Goal: Task Accomplishment & Management: Manage account settings

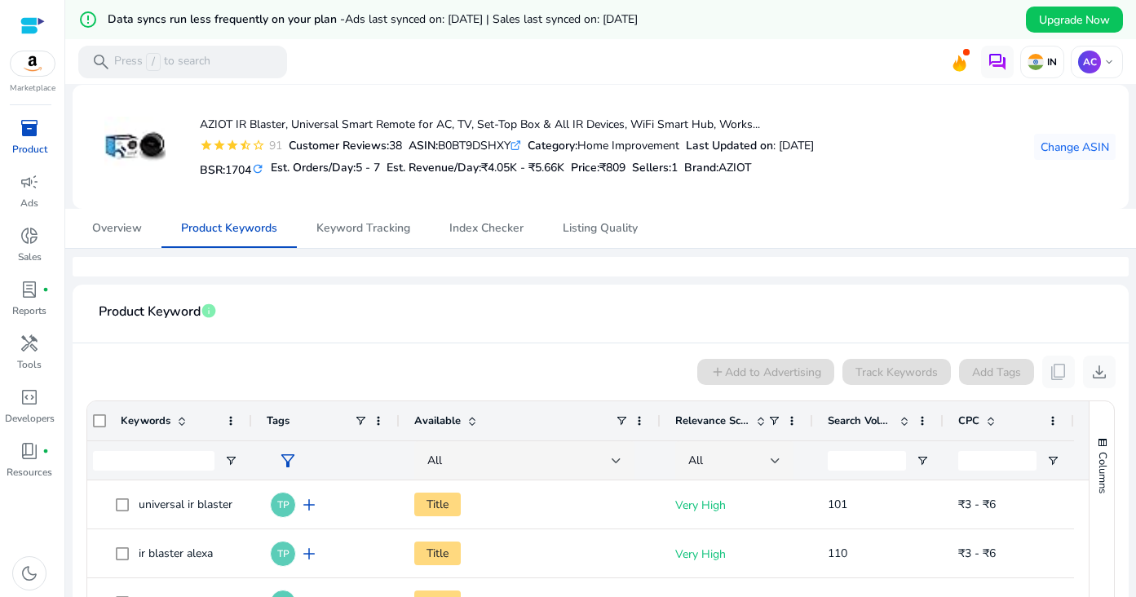
scroll to position [1, 0]
click at [339, 233] on span "Keyword Tracking" at bounding box center [363, 227] width 94 height 11
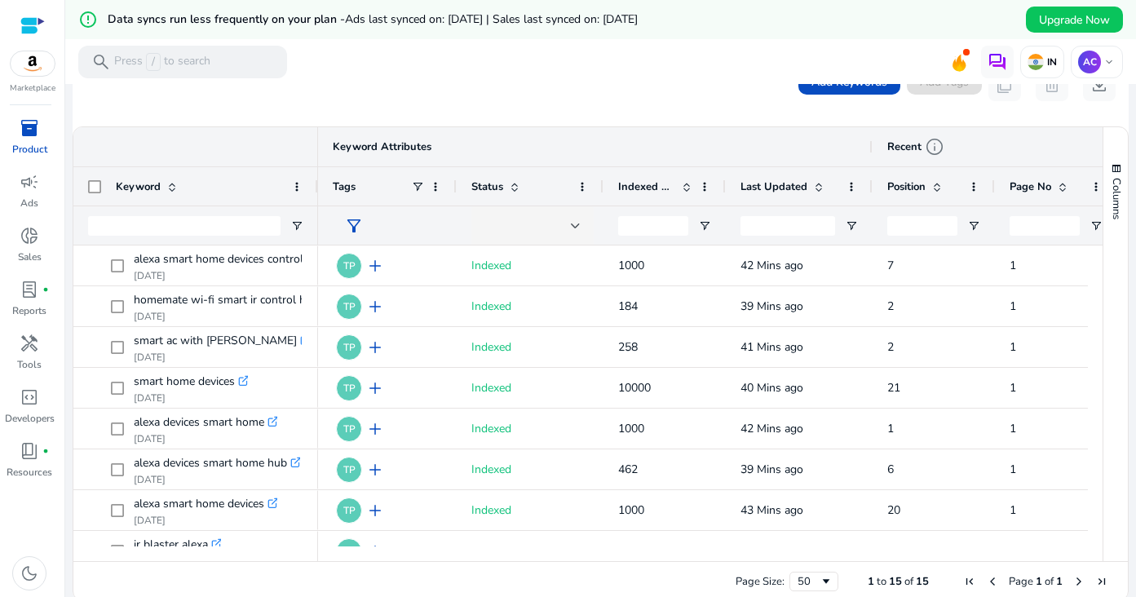
scroll to position [316, 0]
click at [192, 223] on input "Keyword Filter Input" at bounding box center [184, 225] width 192 height 20
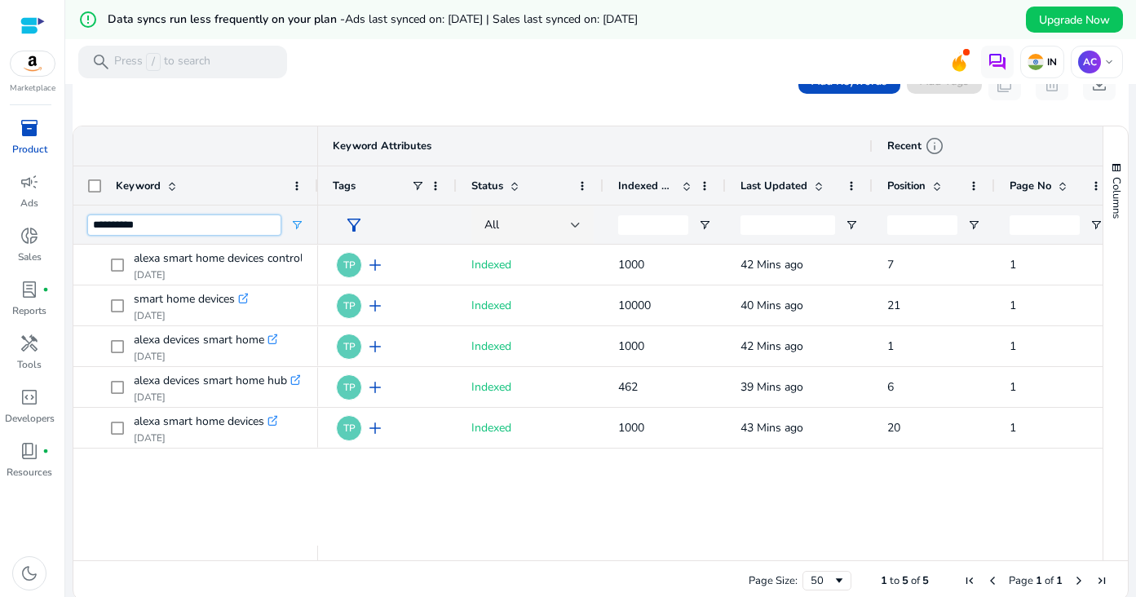
type input "**********"
click at [293, 184] on span at bounding box center [296, 185] width 13 height 13
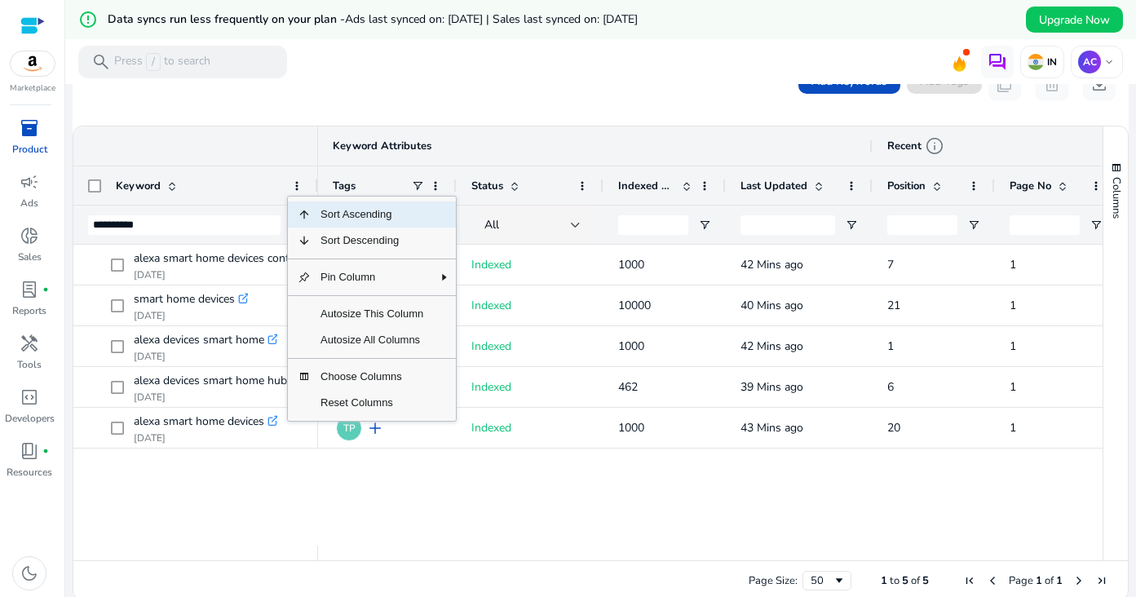
click at [416, 107] on div "Add Keywords Add Tags content_copy delete download" at bounding box center [601, 83] width 1056 height 83
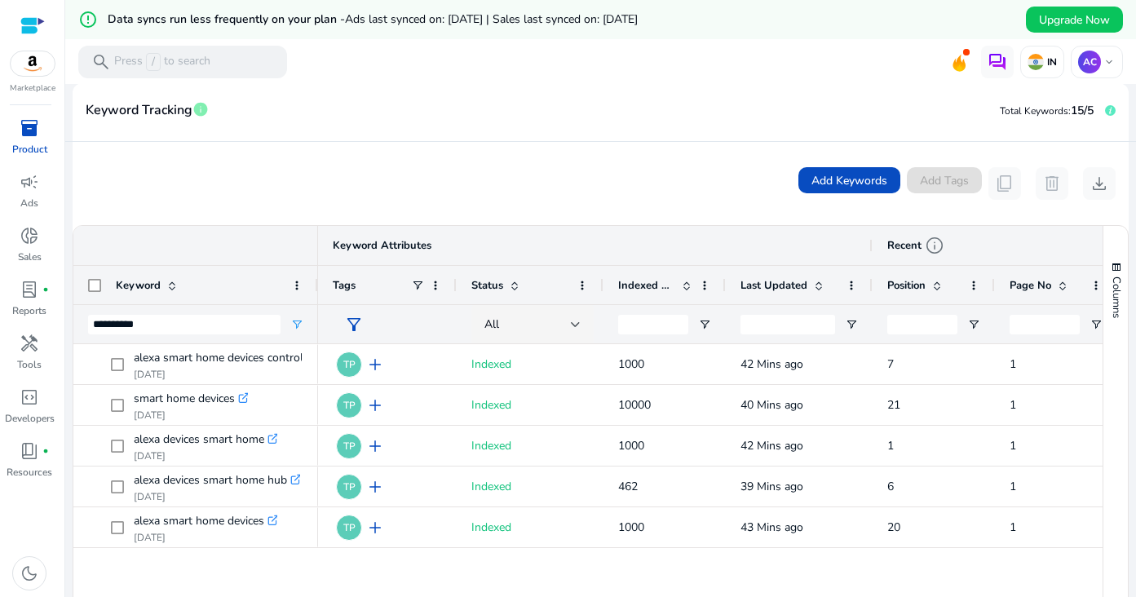
scroll to position [196, 0]
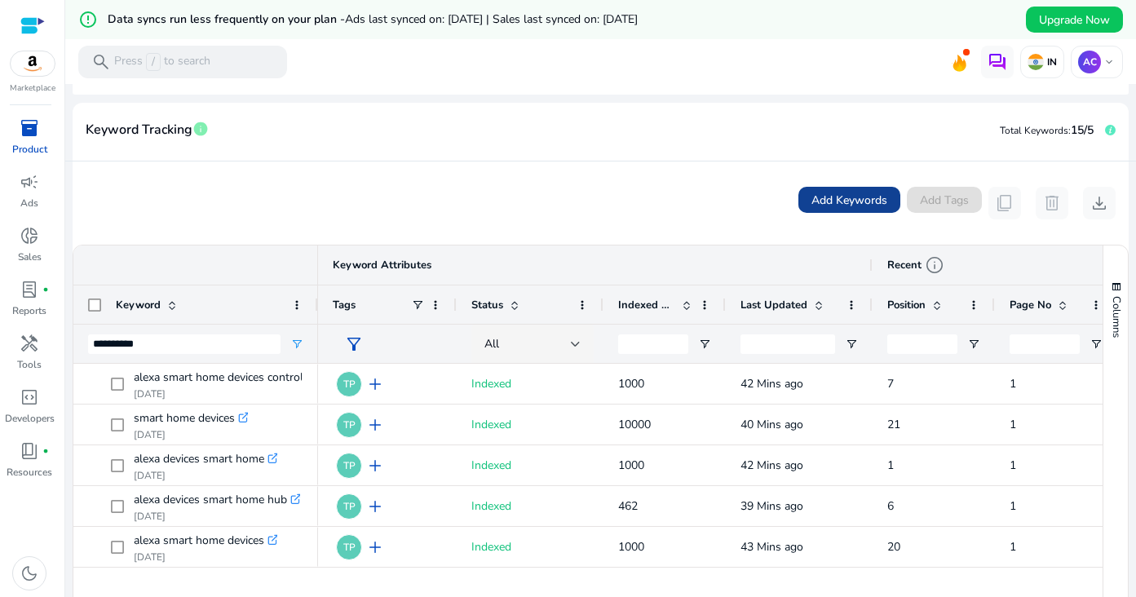
click at [863, 189] on span at bounding box center [849, 199] width 102 height 39
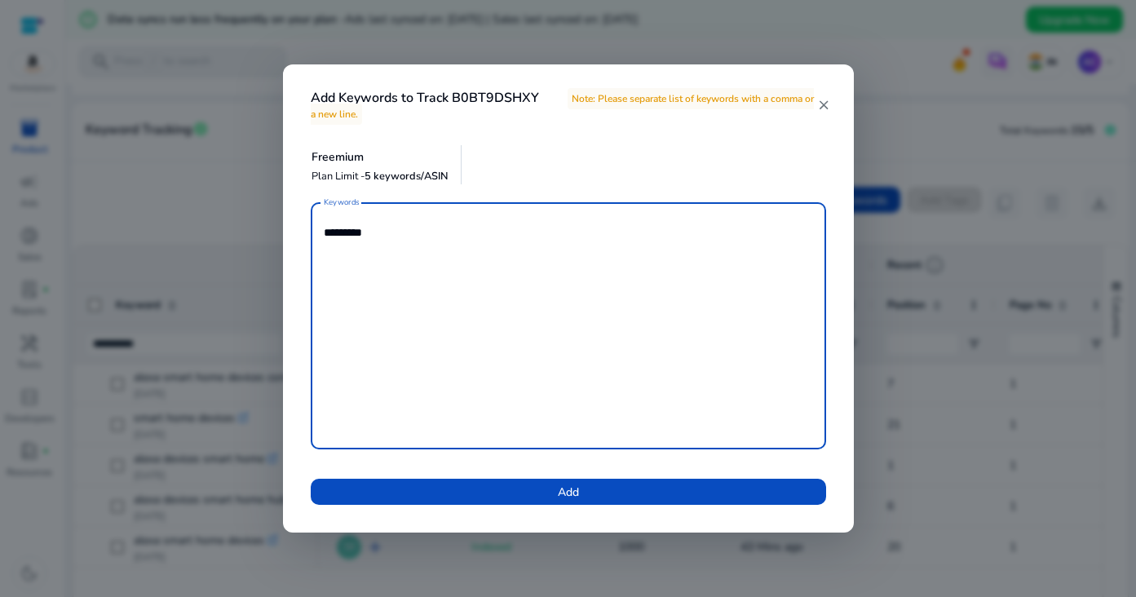
type textarea "**********"
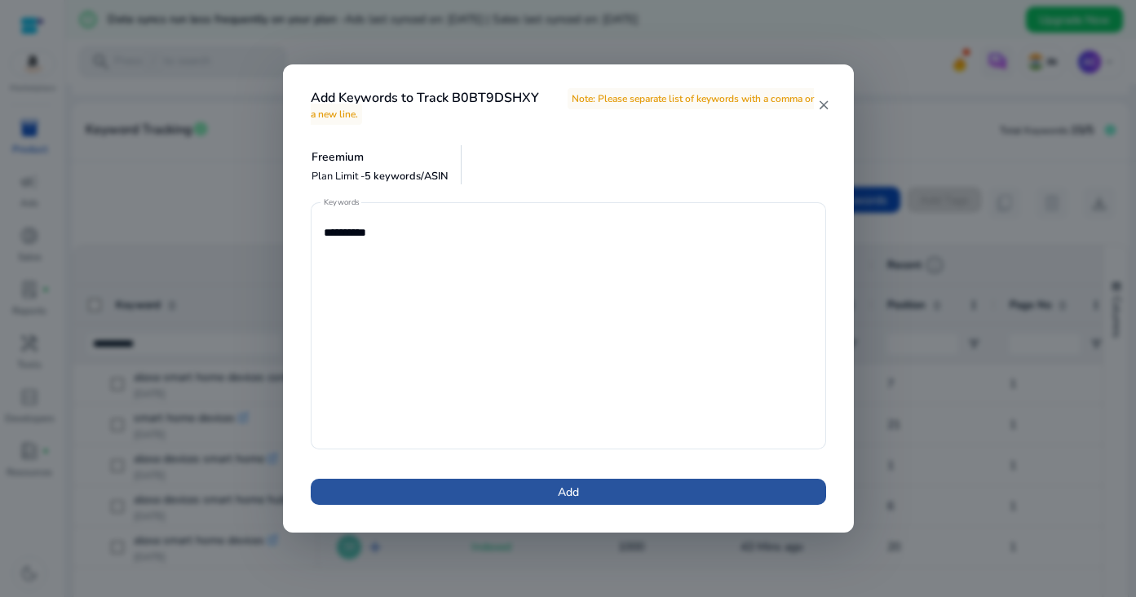
click at [516, 488] on span at bounding box center [568, 491] width 515 height 39
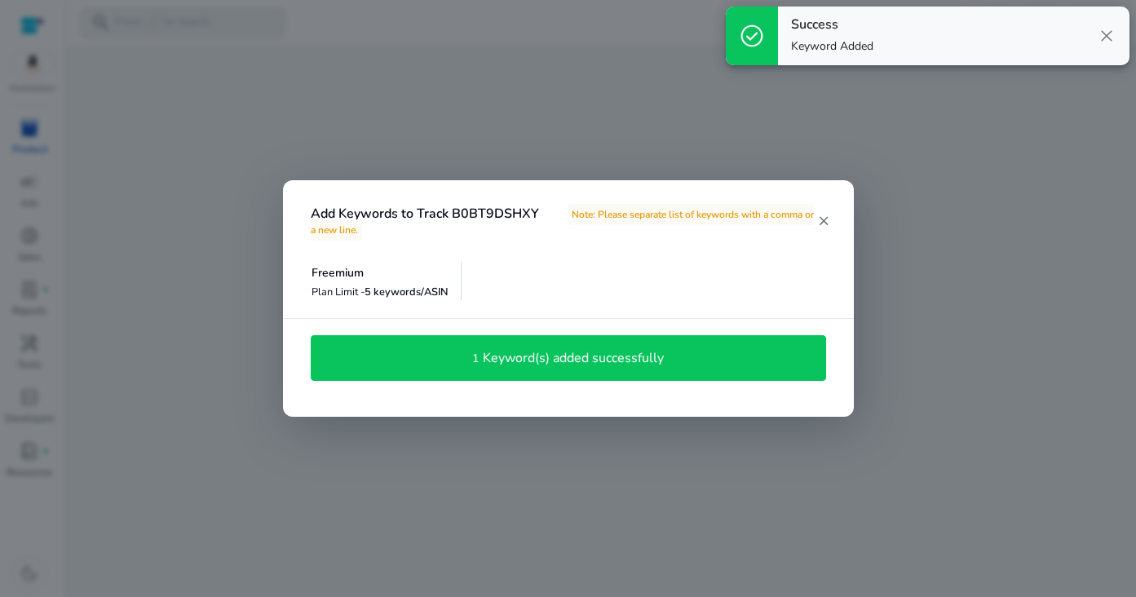
click at [830, 215] on mat-icon "close" at bounding box center [823, 221] width 13 height 15
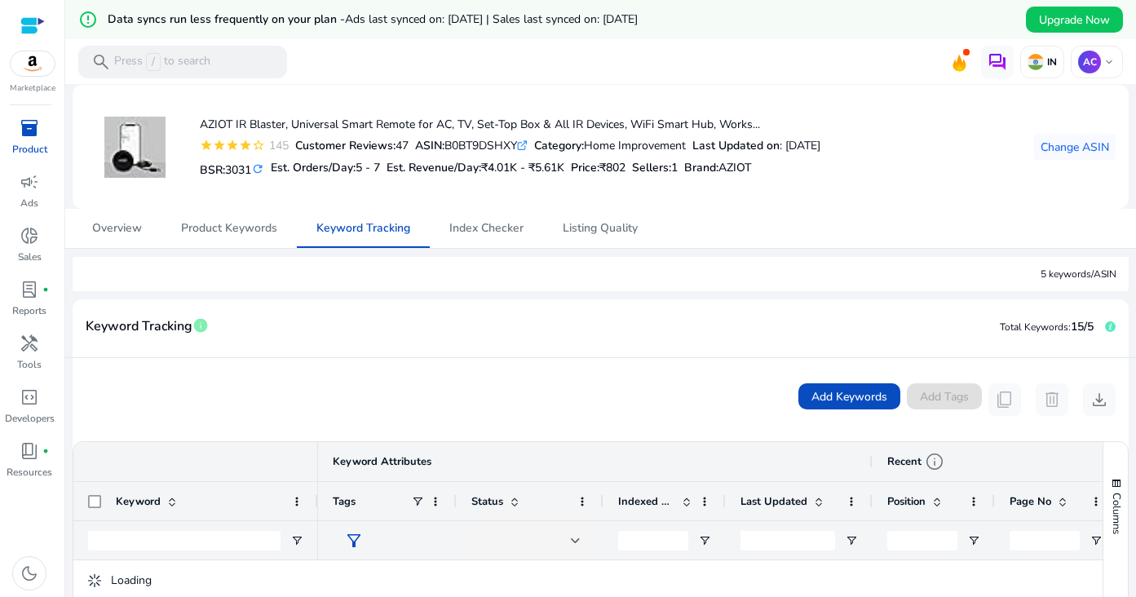
scroll to position [319, 0]
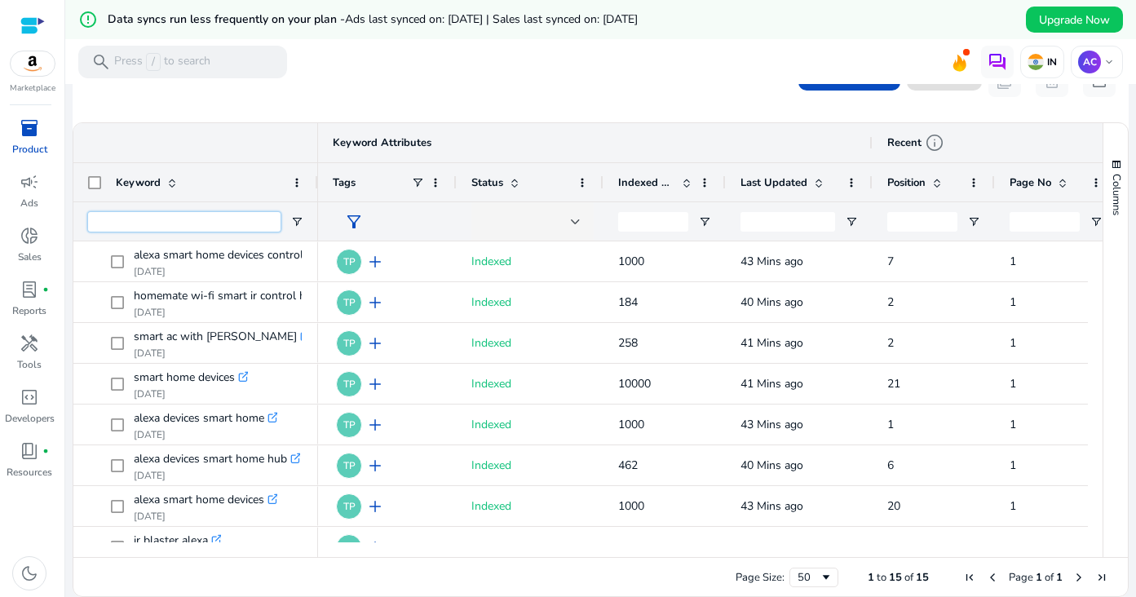
click at [216, 214] on input "Keyword Filter Input" at bounding box center [184, 222] width 192 height 20
type input "**********"
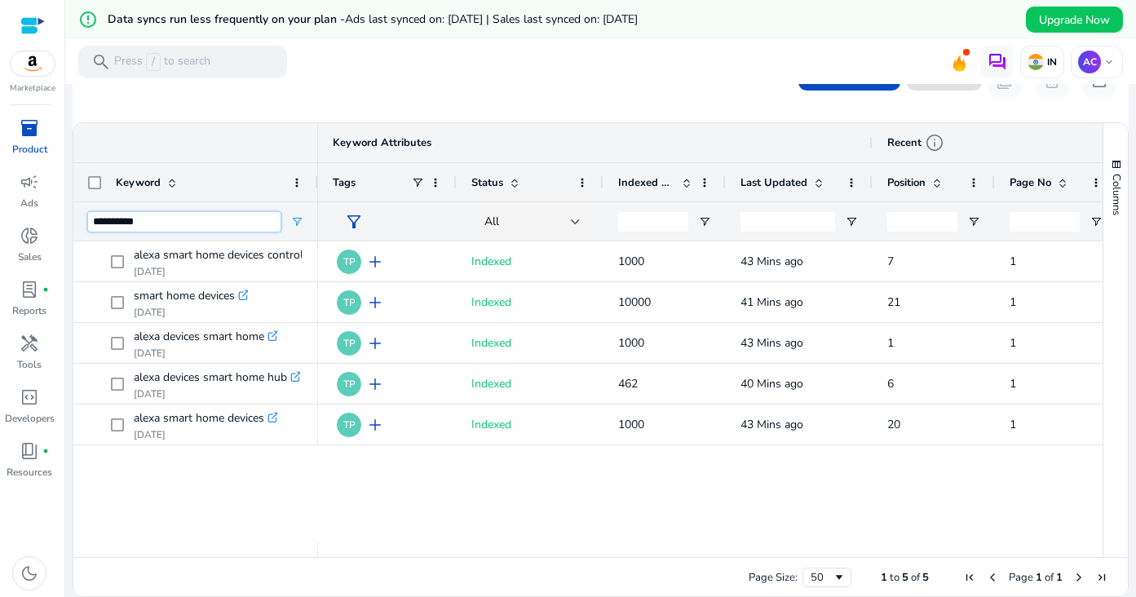
drag, startPoint x: 263, startPoint y: 227, endPoint x: 74, endPoint y: 227, distance: 188.3
click at [74, 227] on div "**********" at bounding box center [195, 220] width 245 height 39
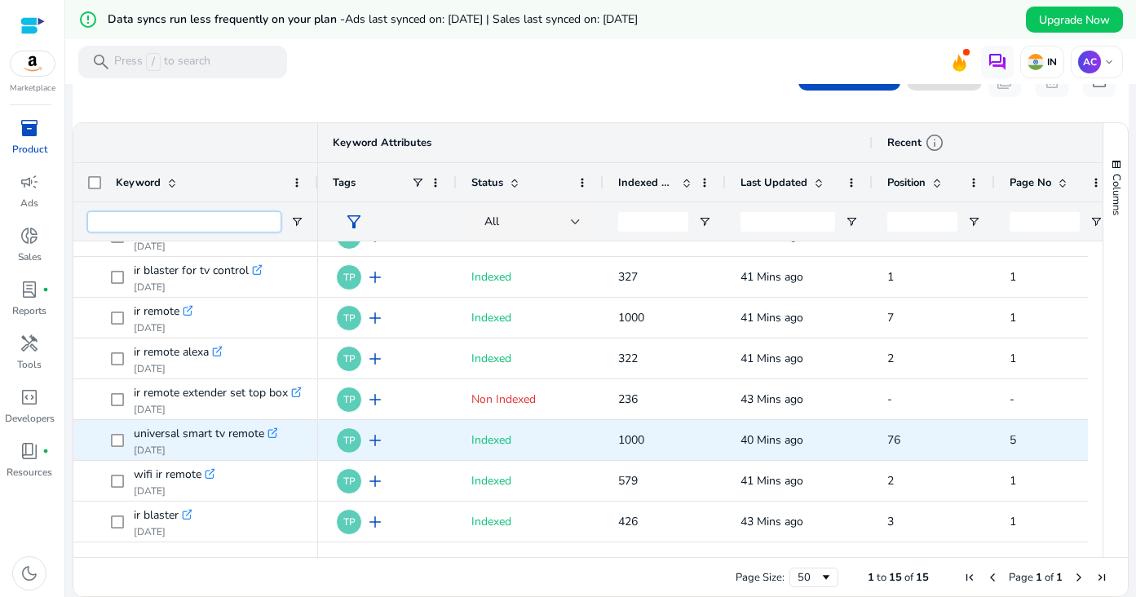
scroll to position [0, 0]
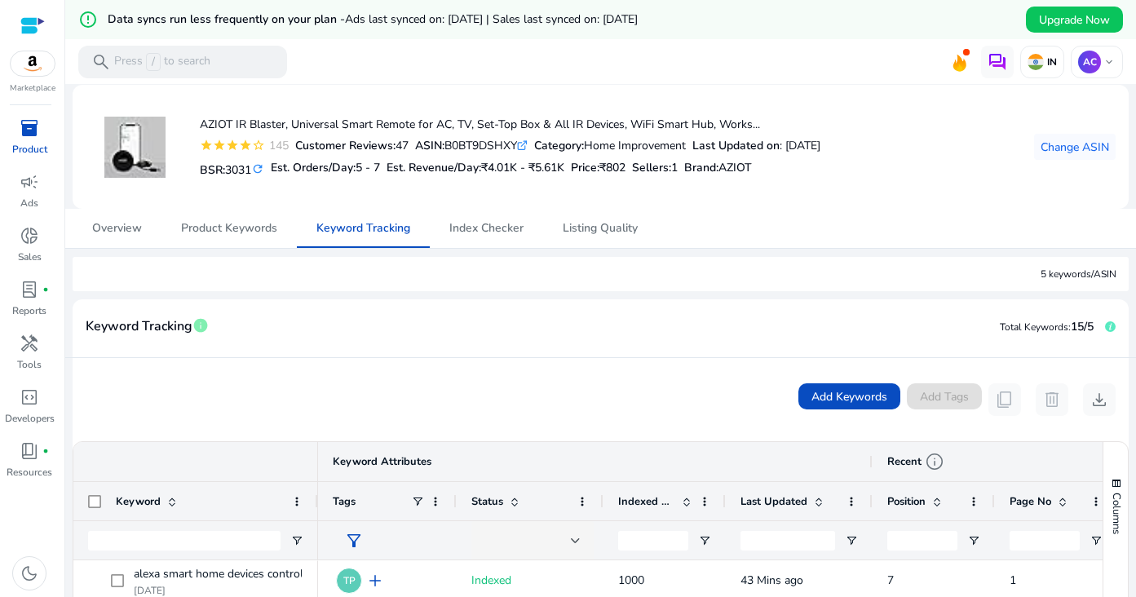
click at [33, 77] on div "Marketplace" at bounding box center [32, 47] width 64 height 95
click at [41, 66] on img at bounding box center [33, 63] width 44 height 24
click at [35, 67] on img at bounding box center [33, 63] width 44 height 24
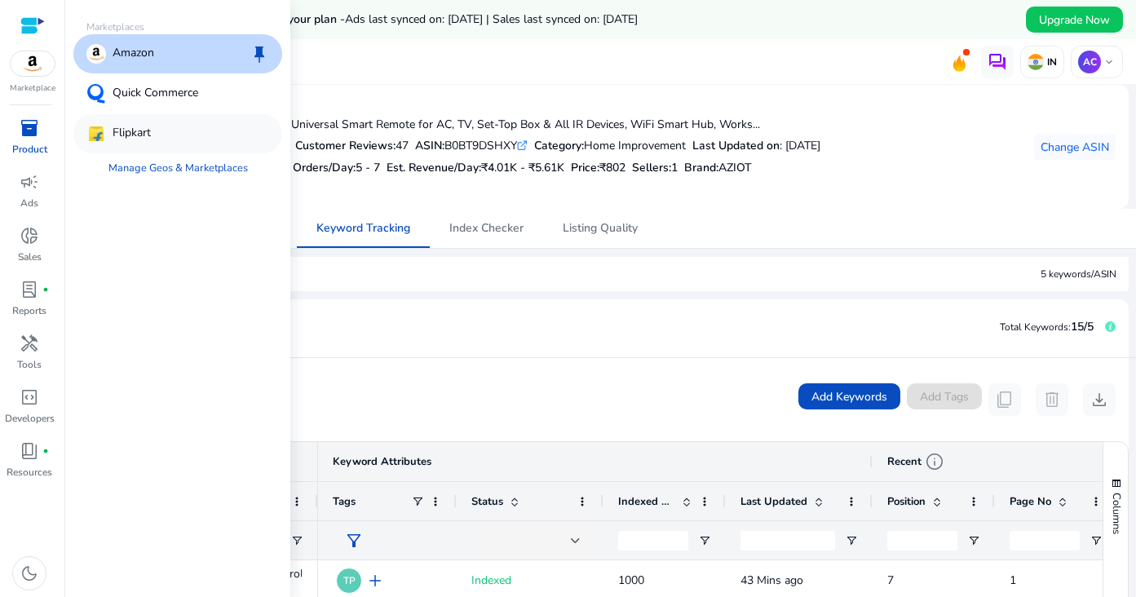
click at [123, 130] on p "Flipkart" at bounding box center [132, 134] width 38 height 20
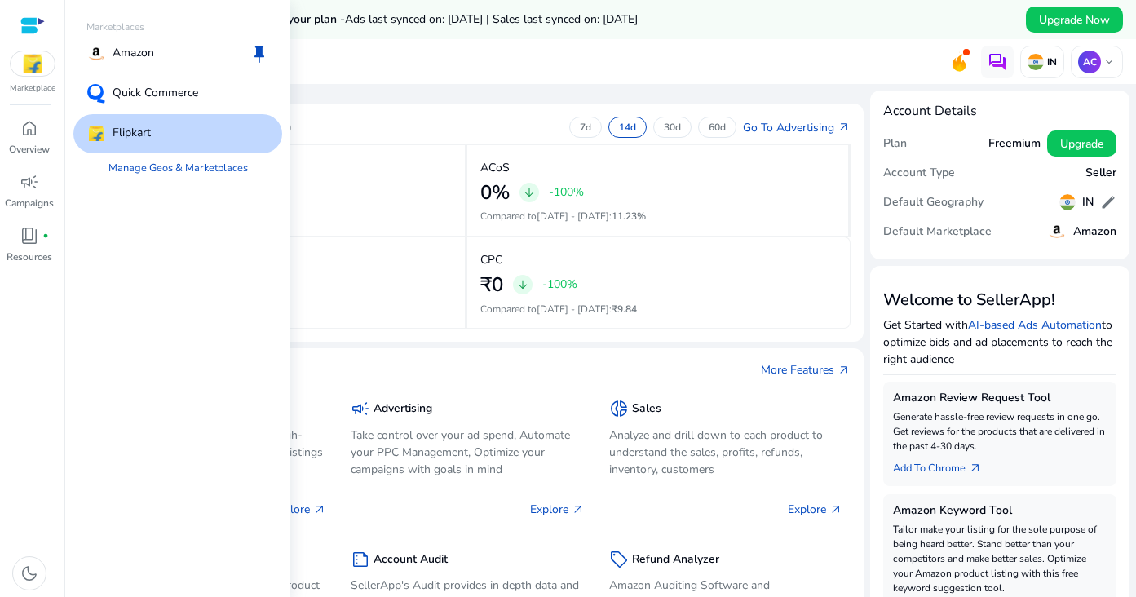
click at [34, 67] on img at bounding box center [33, 63] width 44 height 24
click at [142, 58] on p "Amazon" at bounding box center [134, 54] width 42 height 20
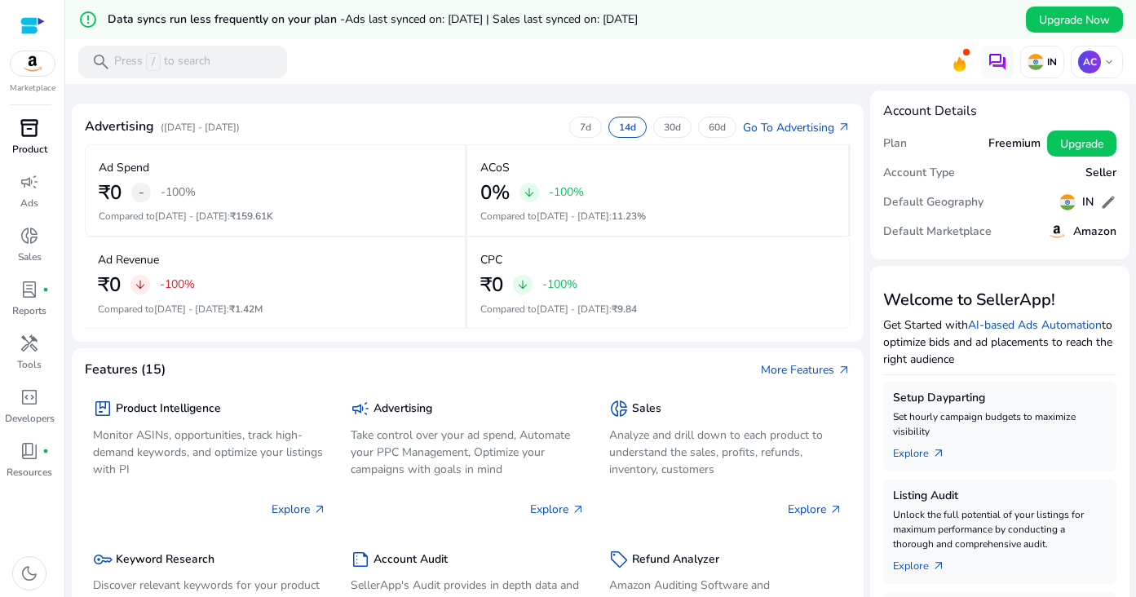
click at [29, 137] on span "inventory_2" at bounding box center [30, 128] width 20 height 20
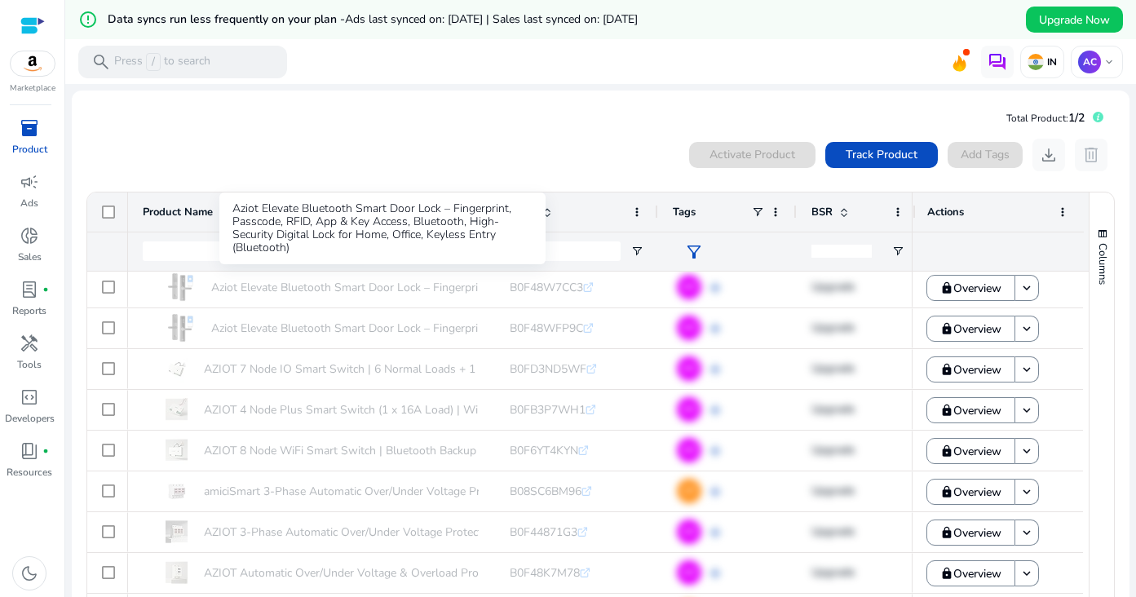
click at [313, 258] on div "Aziot Elevate Bluetooth Smart Door Lock – Fingerprint, Passcode, RFID, App & Ke…" at bounding box center [382, 228] width 326 height 72
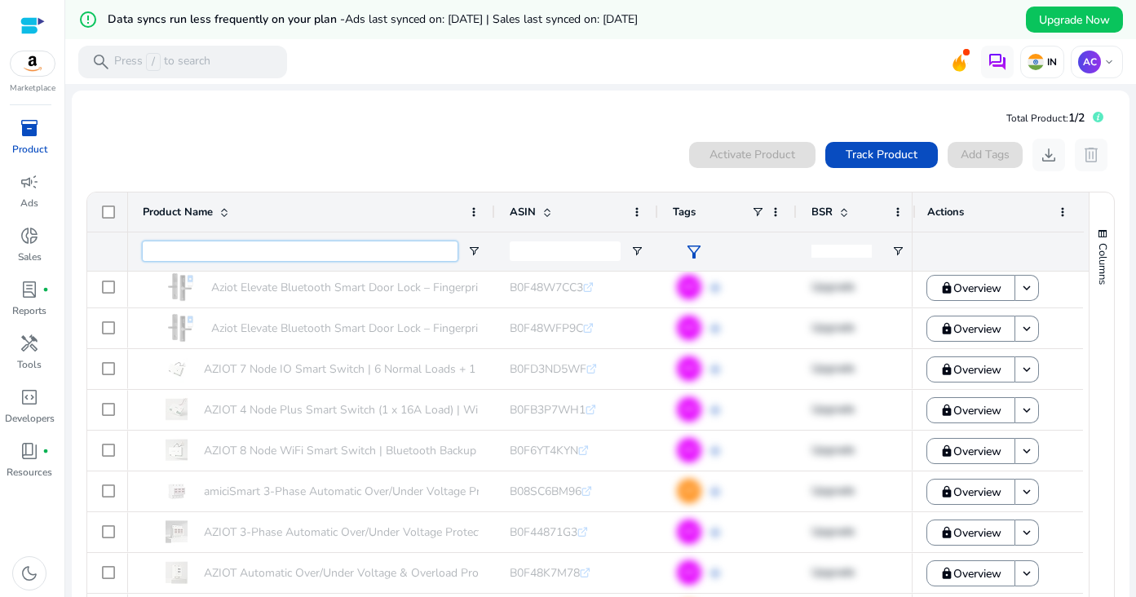
click at [183, 250] on input "Product Name Filter Input" at bounding box center [300, 251] width 315 height 20
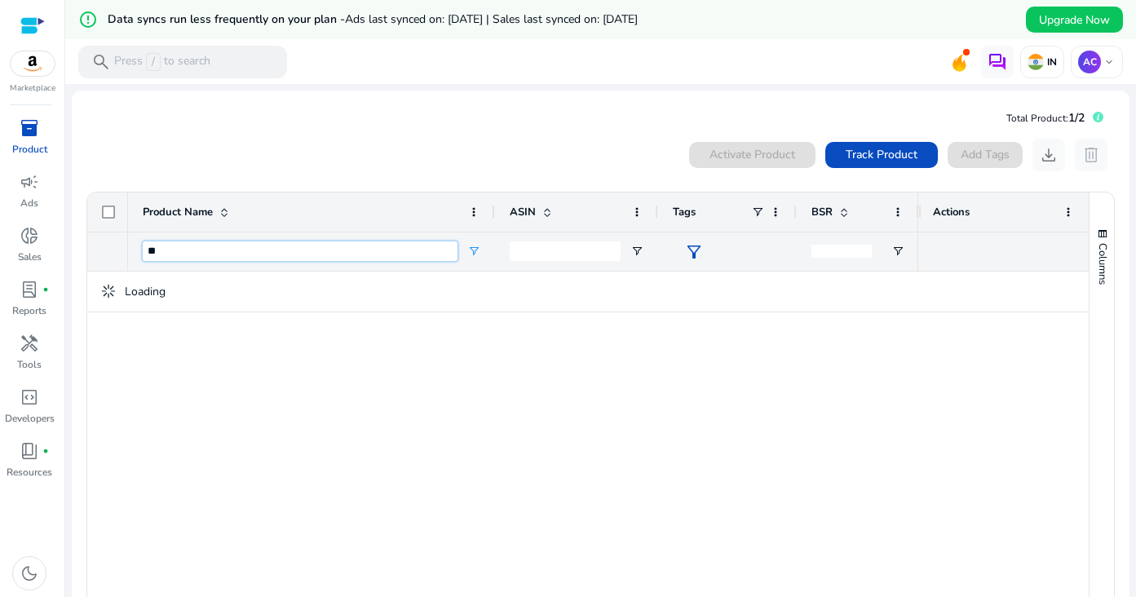
type input "*"
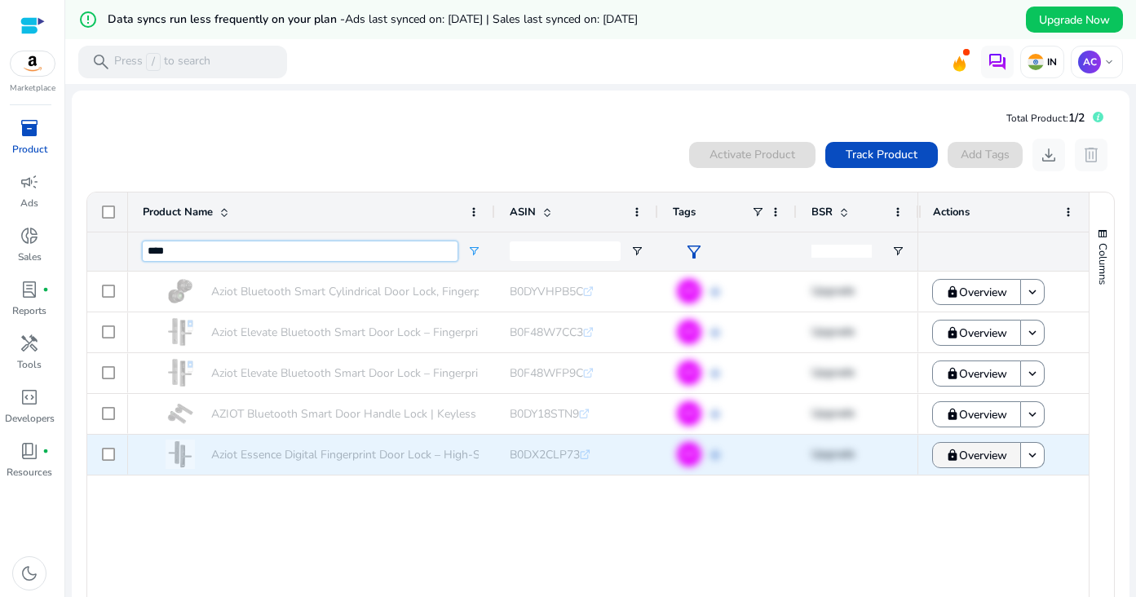
type input "****"
click at [975, 469] on span "Overview" at bounding box center [983, 455] width 48 height 33
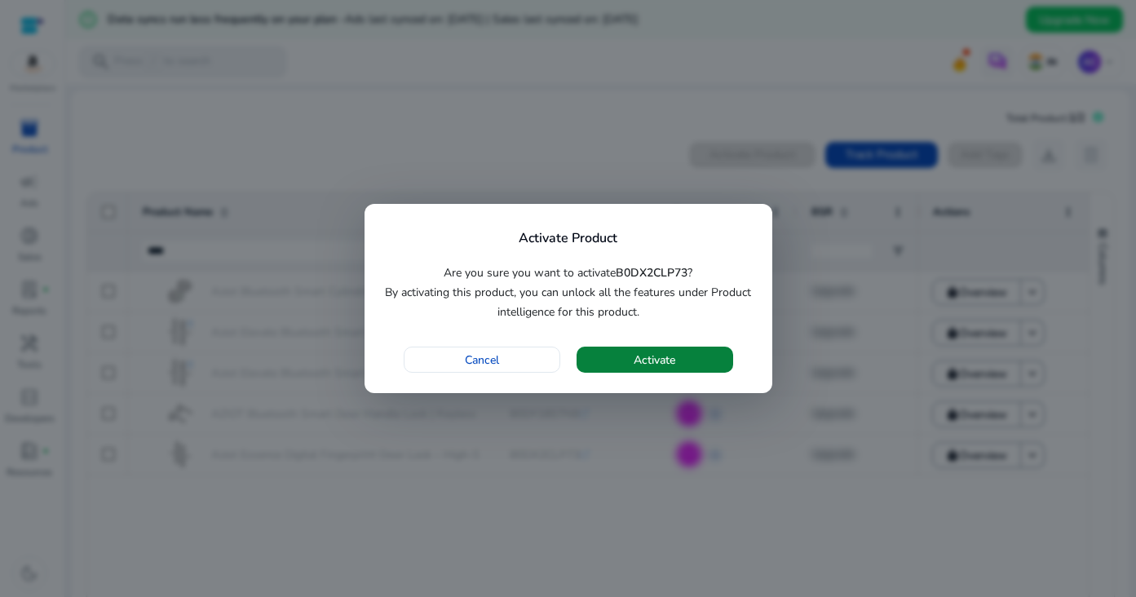
click at [636, 363] on span "Activate" at bounding box center [654, 359] width 42 height 17
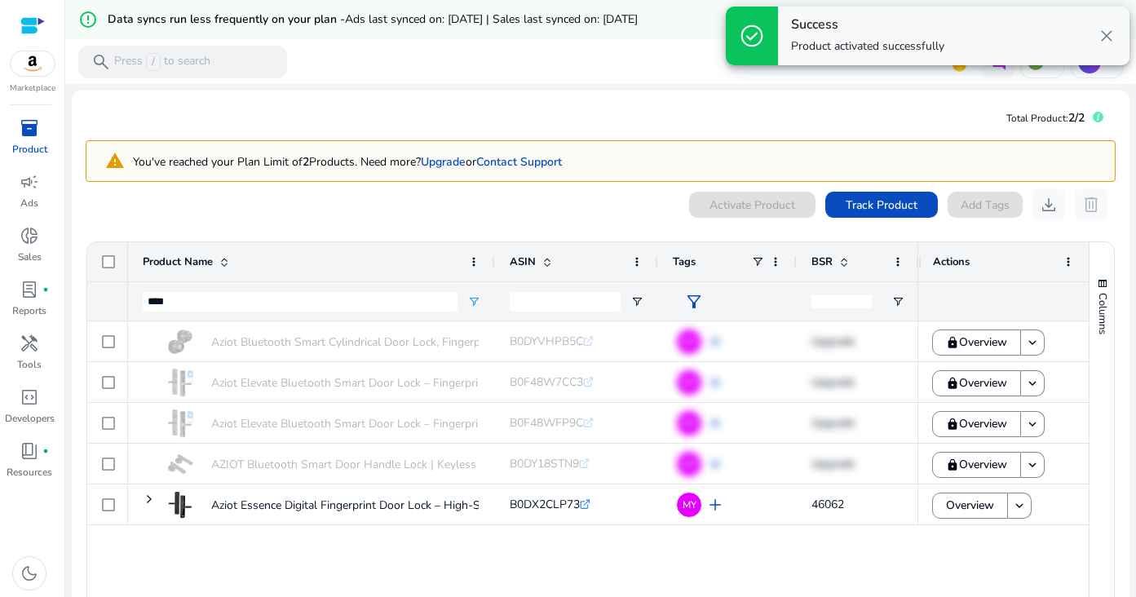
click at [30, 136] on span "inventory_2" at bounding box center [30, 128] width 20 height 20
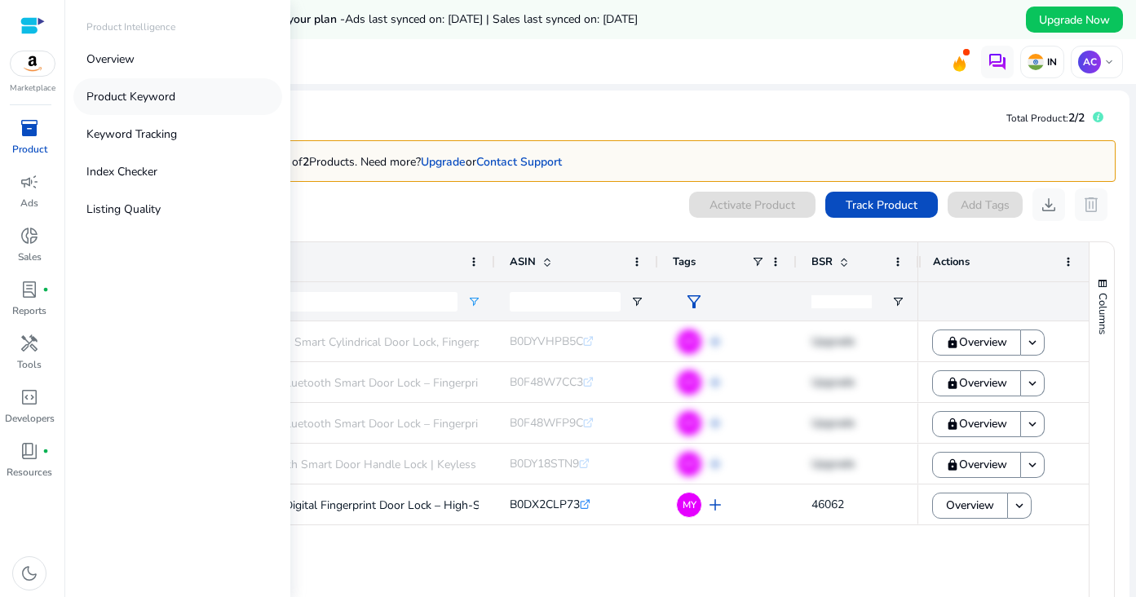
click at [149, 91] on p "Product Keyword" at bounding box center [130, 96] width 89 height 17
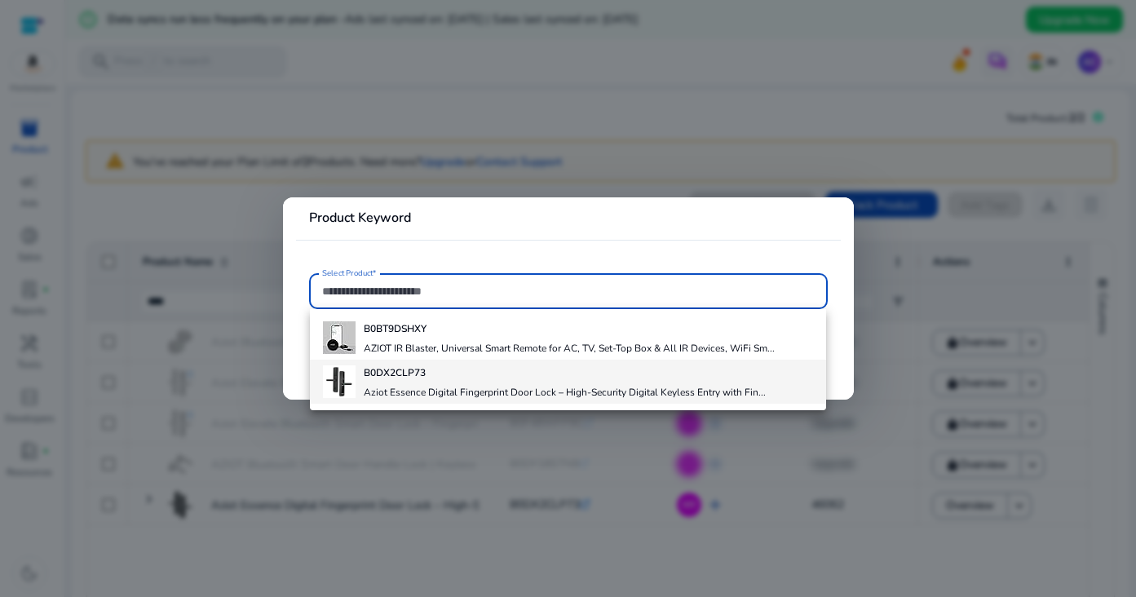
click at [434, 385] on div "B0DX2CLP73 Aziot Essence Digital Fingerprint Door Lock – High-Security Digital …" at bounding box center [565, 382] width 402 height 44
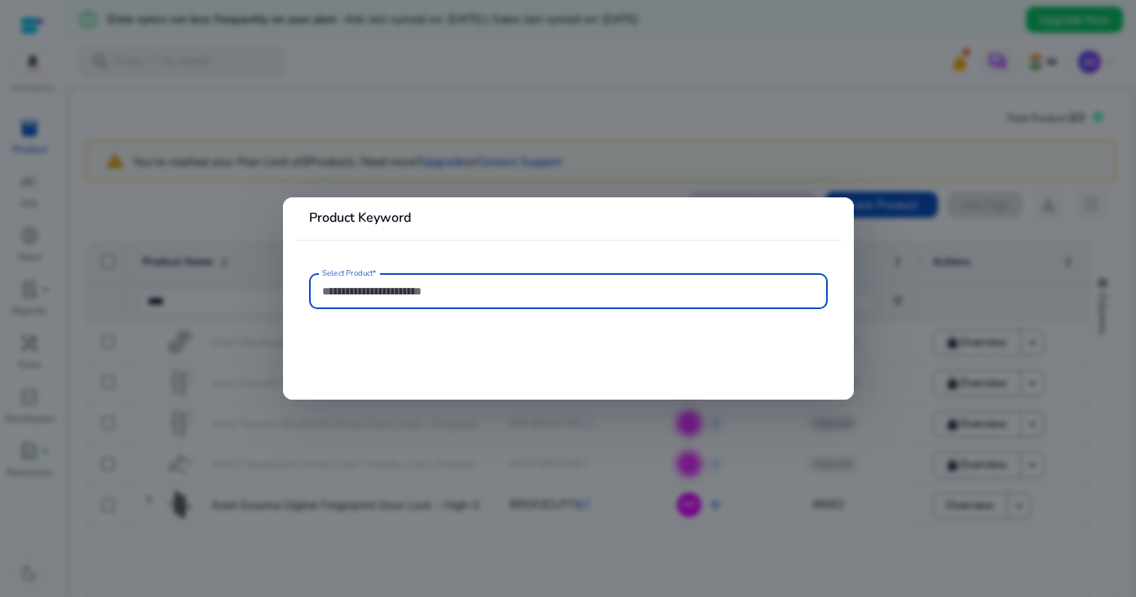
type input "**********"
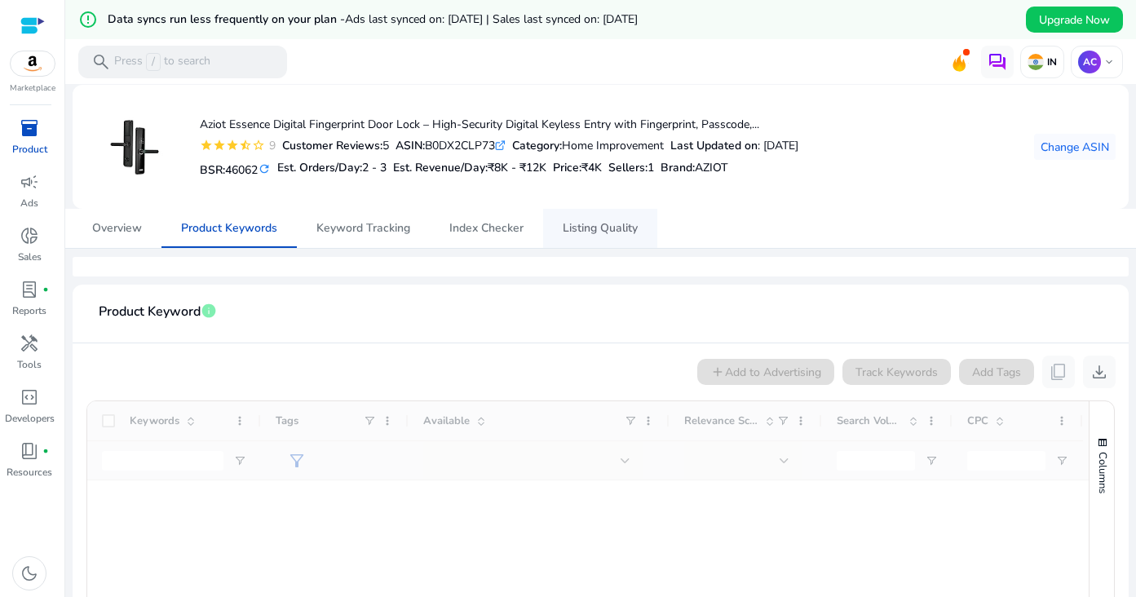
click at [603, 234] on span "Listing Quality" at bounding box center [600, 228] width 75 height 11
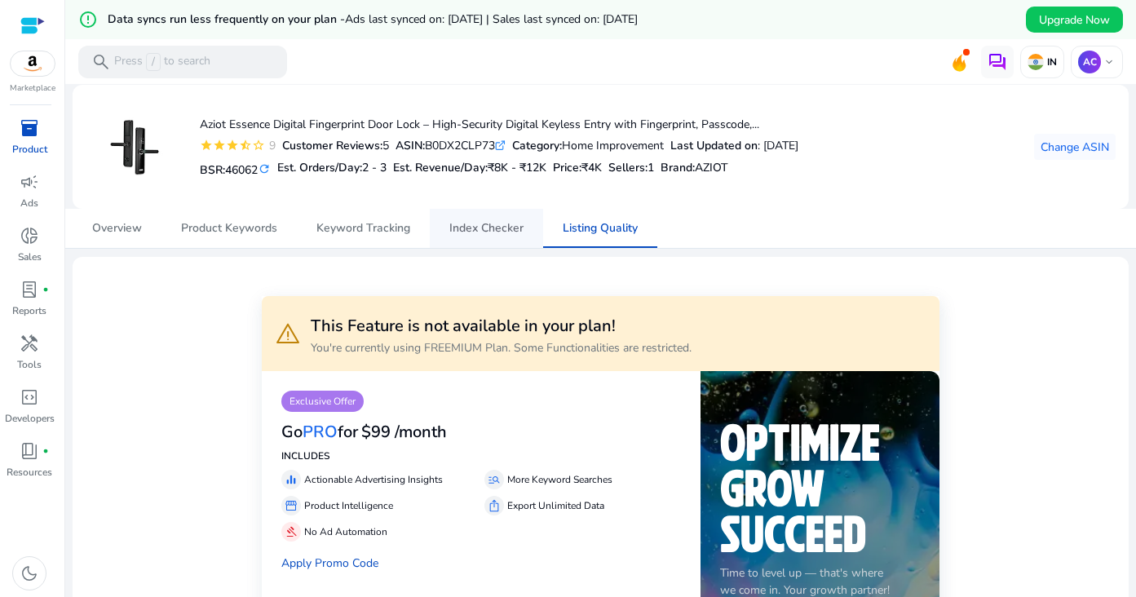
click at [510, 219] on span "Index Checker" at bounding box center [486, 228] width 74 height 39
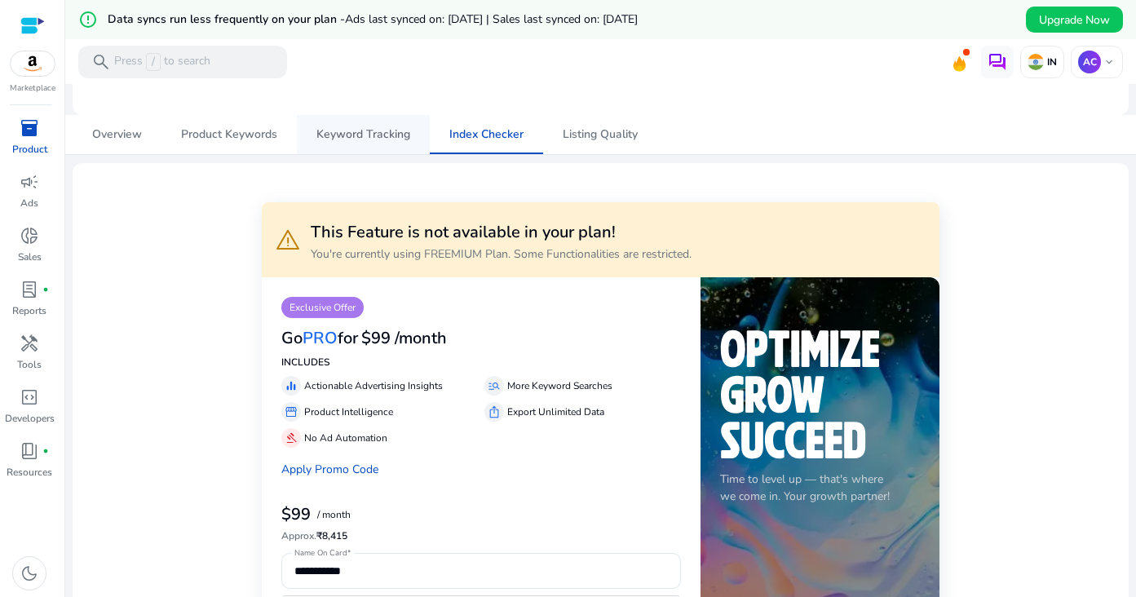
click at [373, 129] on span "Keyword Tracking" at bounding box center [363, 134] width 94 height 11
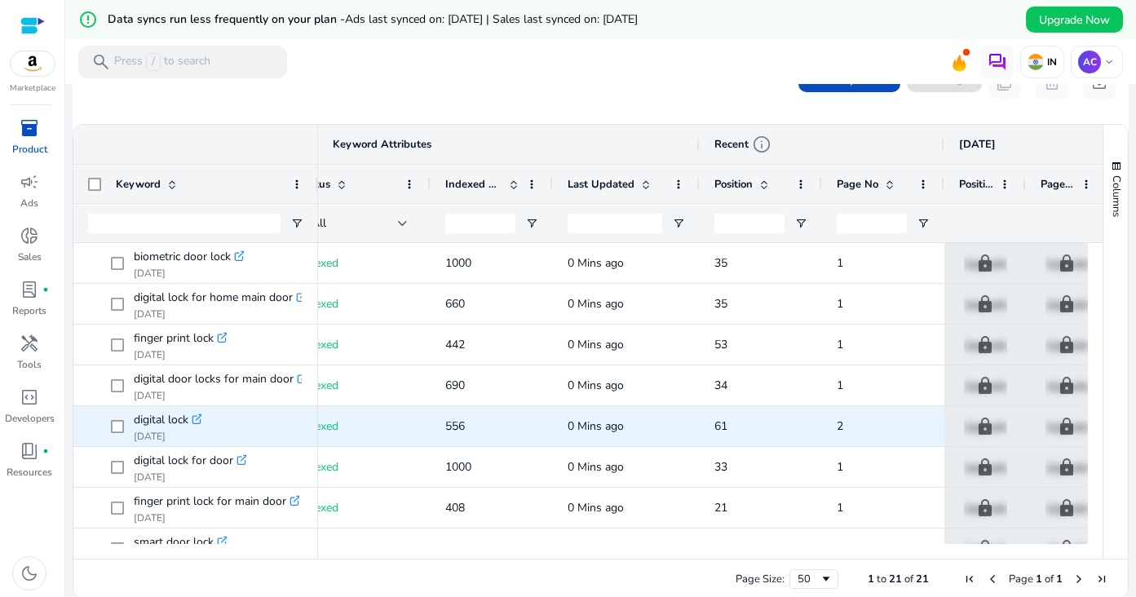
scroll to position [0, 271]
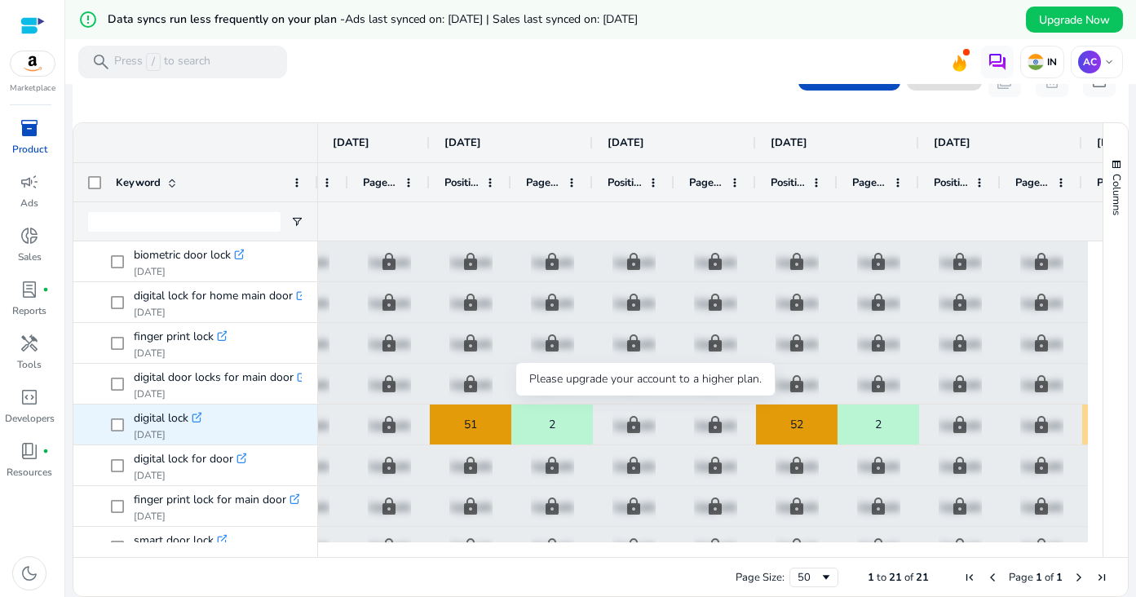
scroll to position [0, 928]
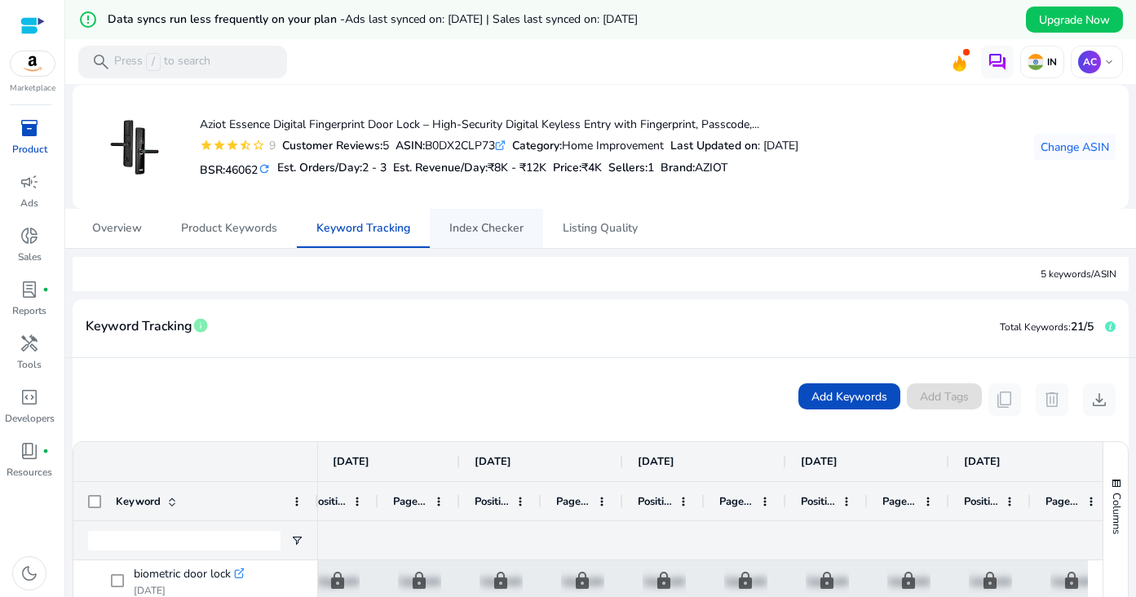
click at [463, 232] on span "Index Checker" at bounding box center [486, 228] width 74 height 11
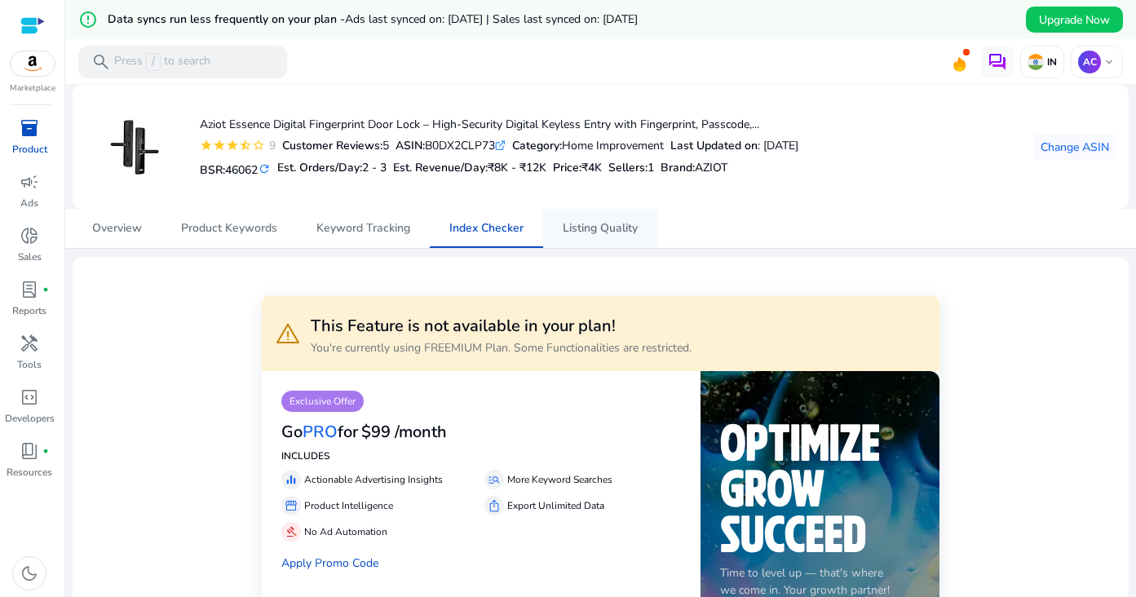
click at [599, 223] on span "Listing Quality" at bounding box center [600, 228] width 75 height 11
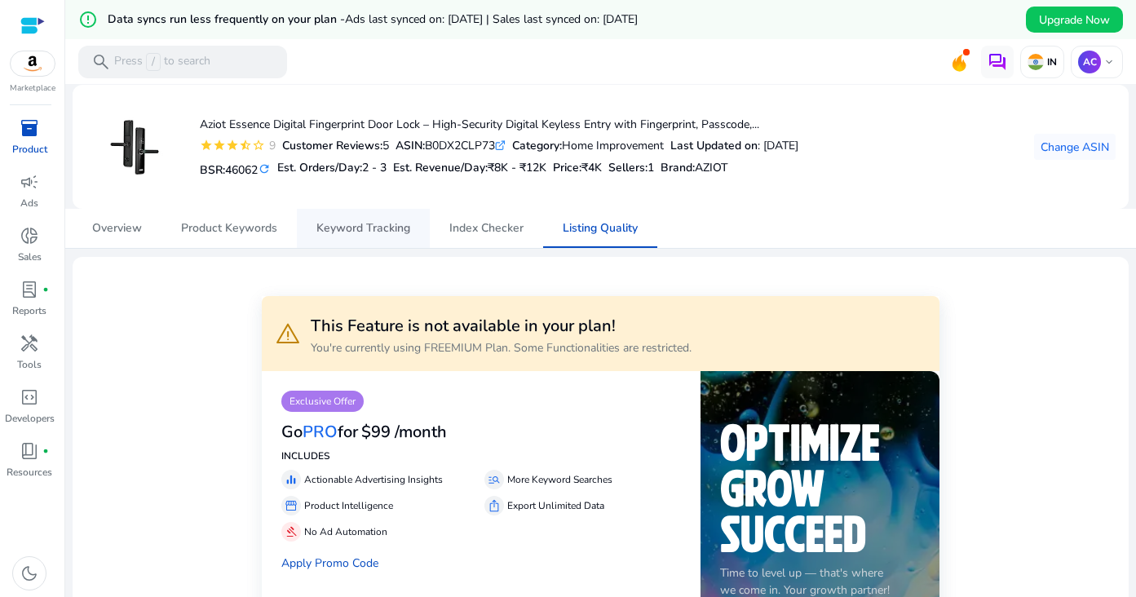
click at [355, 242] on span "Keyword Tracking" at bounding box center [363, 228] width 94 height 39
